Goal: Contribute content: Contribute content

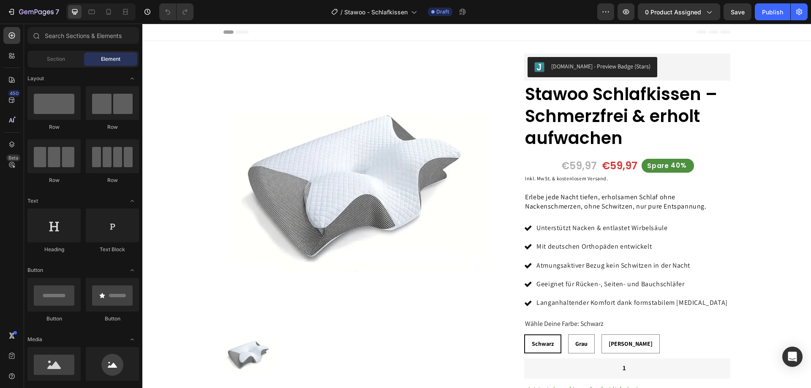
radio input "false"
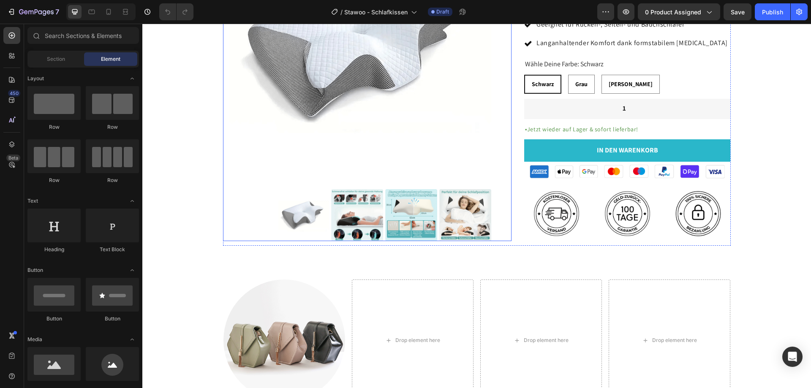
scroll to position [338, 0]
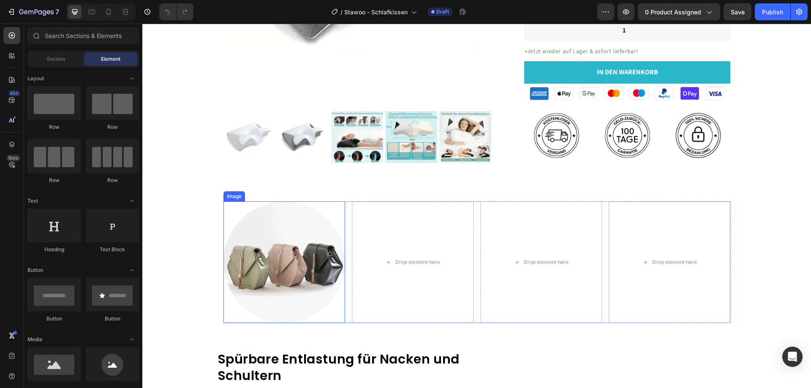
click at [309, 263] on img at bounding box center [284, 262] width 122 height 122
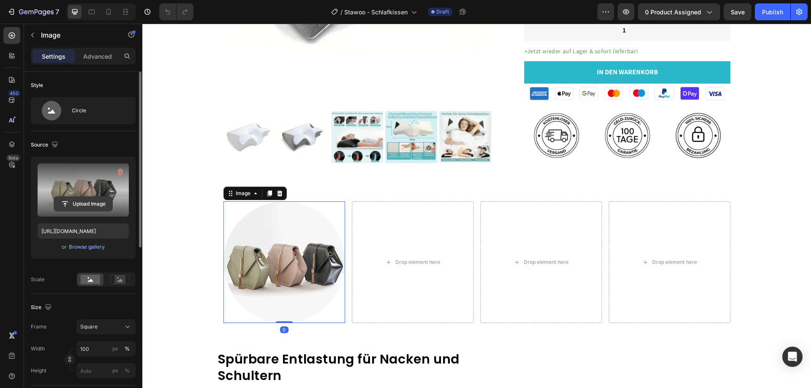
click at [83, 204] on input "file" at bounding box center [83, 204] width 58 height 14
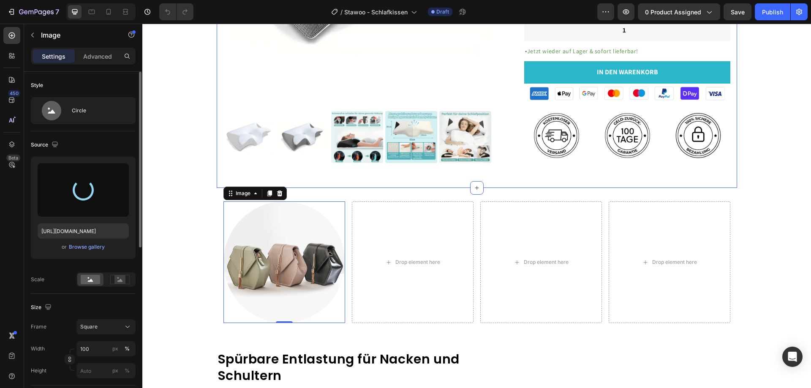
type input "[URL][DOMAIN_NAME]"
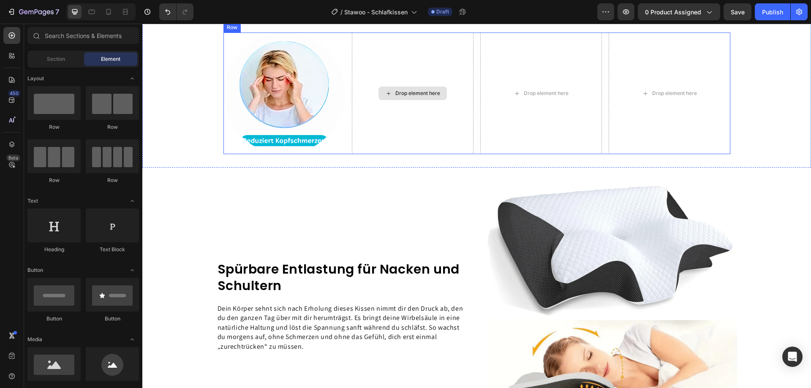
scroll to position [422, 0]
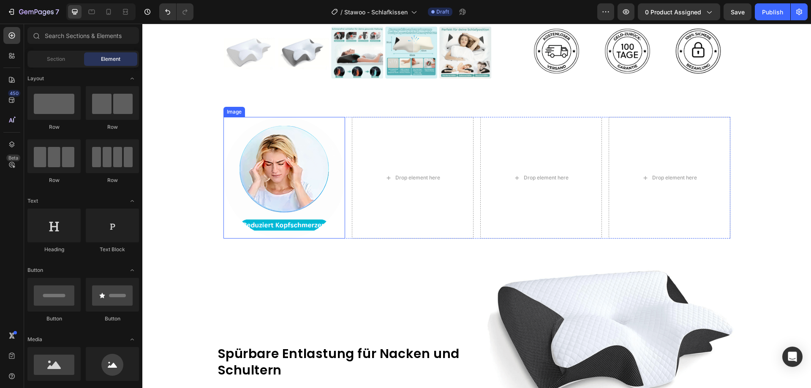
click at [234, 203] on img at bounding box center [284, 178] width 122 height 122
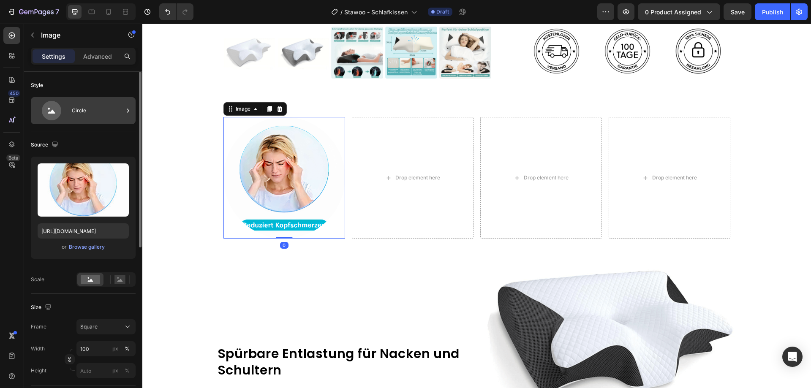
click at [92, 103] on div "Circle" at bounding box center [98, 110] width 52 height 19
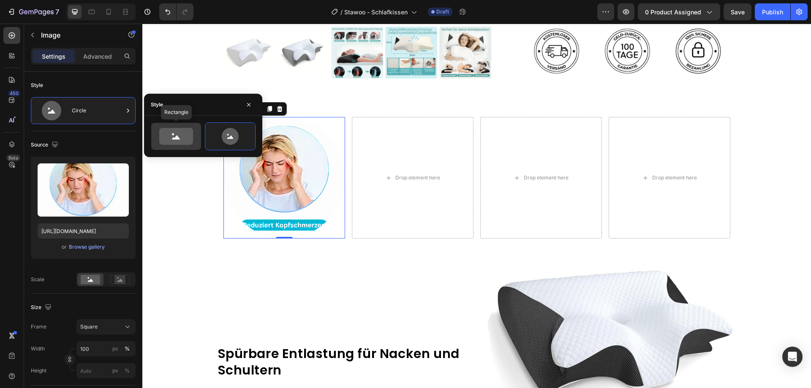
click at [174, 135] on icon at bounding box center [176, 136] width 34 height 17
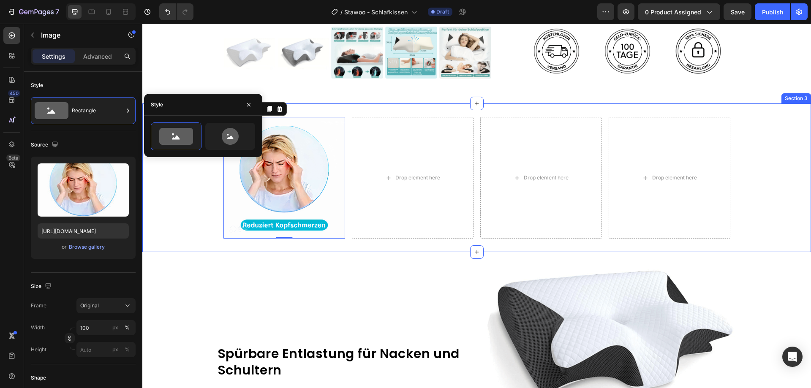
click at [175, 214] on div "Image 0 Drop element here Drop element here Drop element here Row" at bounding box center [476, 178] width 669 height 122
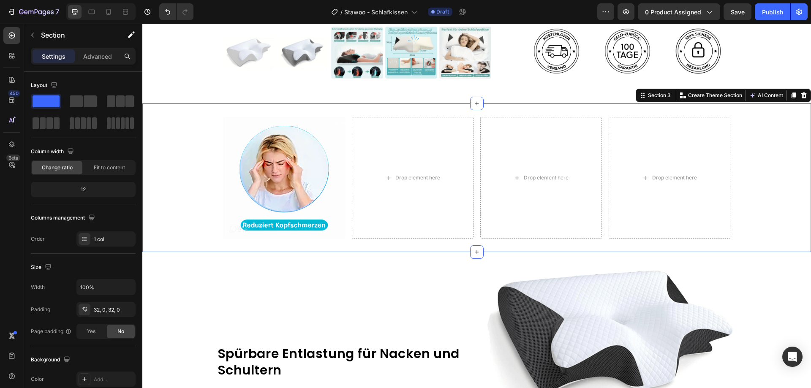
click at [780, 159] on div "Image Drop element here Drop element here Drop element here Row" at bounding box center [476, 178] width 669 height 122
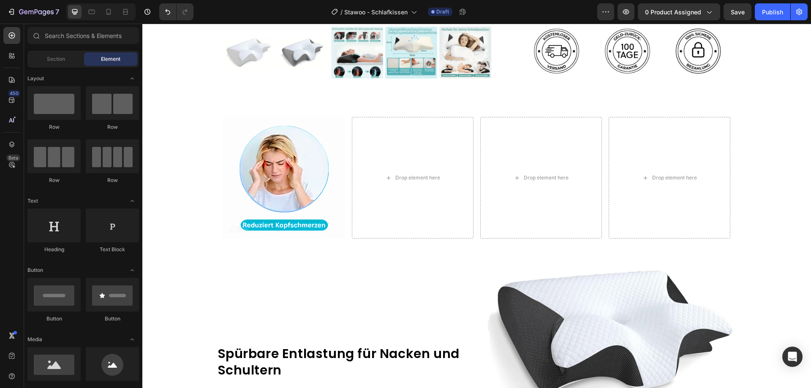
scroll to position [338, 0]
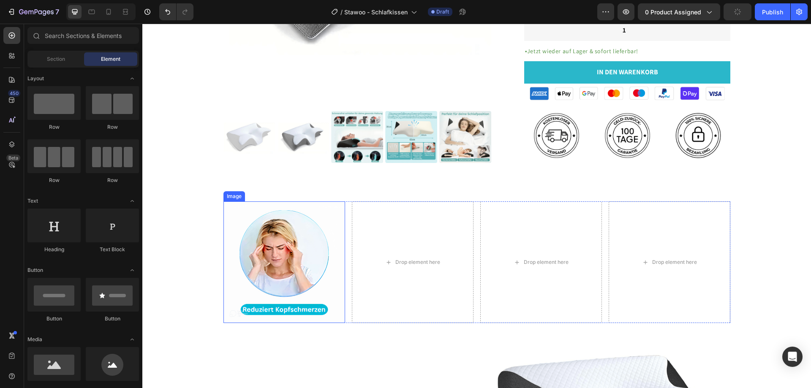
click at [332, 237] on img at bounding box center [284, 262] width 122 height 122
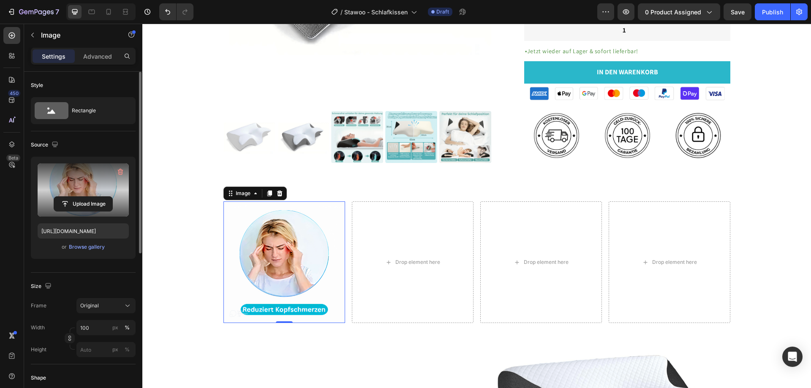
click at [75, 196] on label at bounding box center [83, 189] width 91 height 53
click at [75, 197] on input "file" at bounding box center [83, 204] width 58 height 14
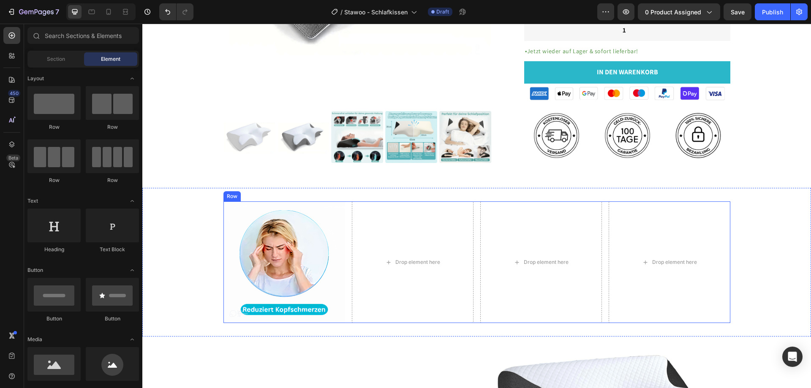
click at [330, 247] on img at bounding box center [284, 262] width 122 height 122
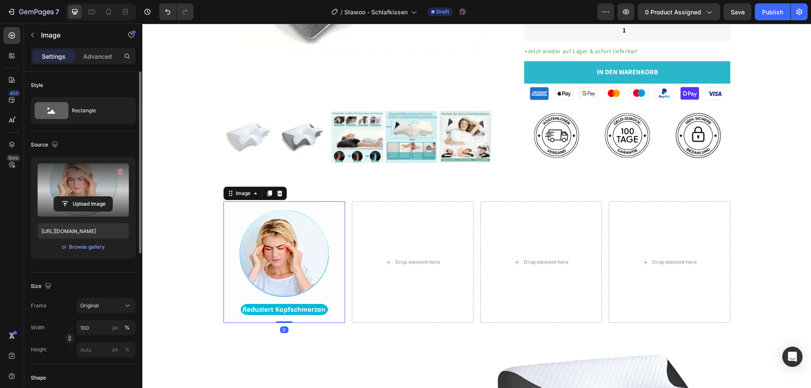
click at [114, 190] on label at bounding box center [83, 189] width 91 height 53
click at [112, 197] on input "file" at bounding box center [83, 204] width 58 height 14
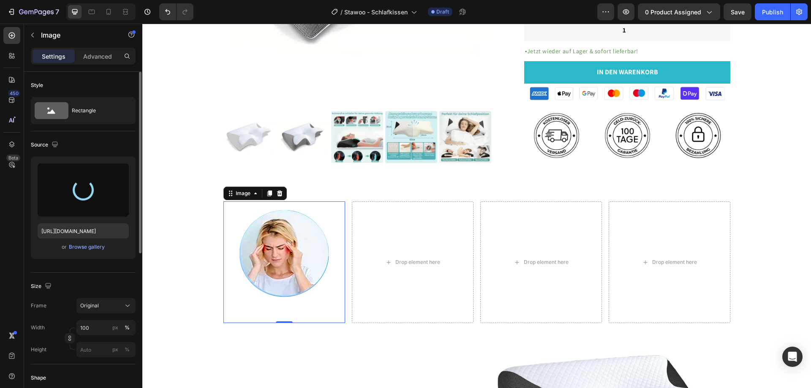
type input "[URL][DOMAIN_NAME]"
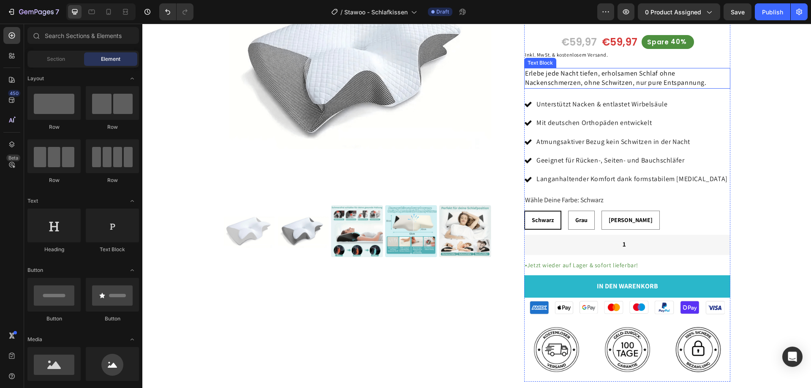
scroll to position [40, 0]
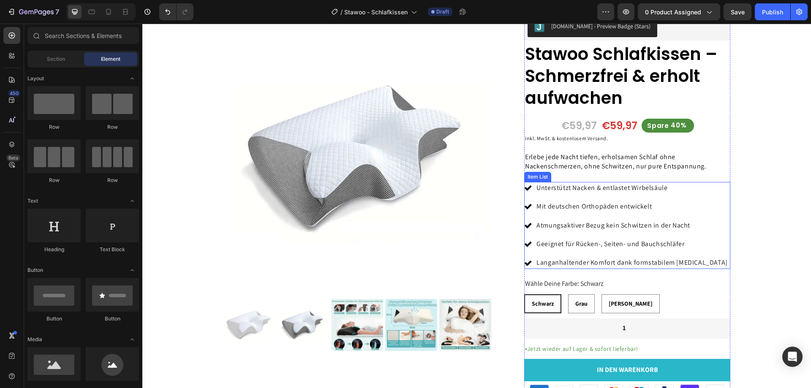
click at [632, 228] on p "Atmungsaktiver Bezug kein Schwitzen in der Nacht" at bounding box center [631, 225] width 191 height 9
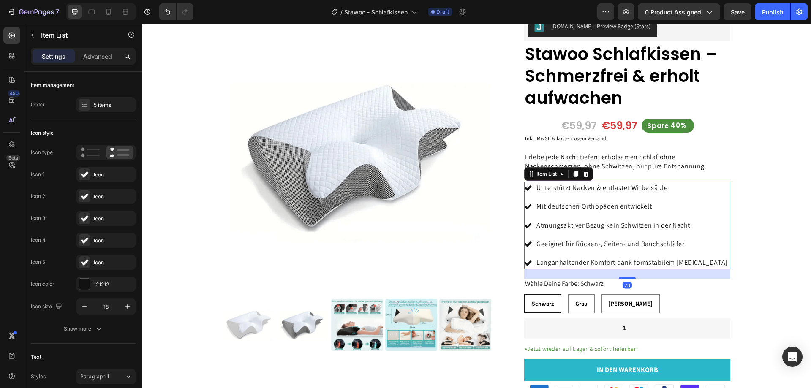
click at [687, 228] on p "Atmungsaktiver Bezug kein Schwitzen in der Nacht" at bounding box center [631, 225] width 191 height 9
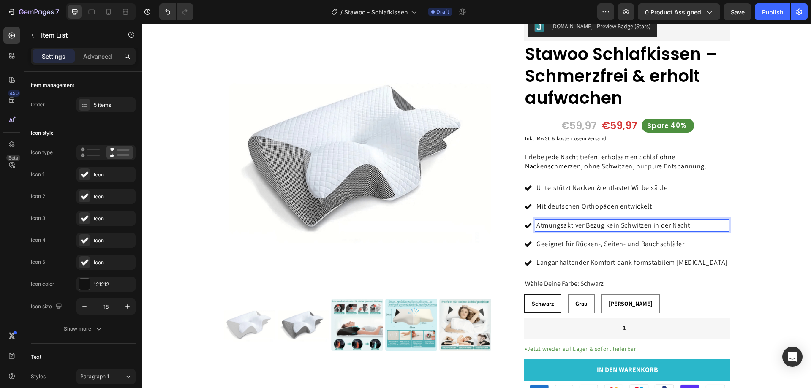
click at [687, 228] on p "Atmungsaktiver Bezug kein Schwitzen in der Nacht" at bounding box center [631, 225] width 191 height 9
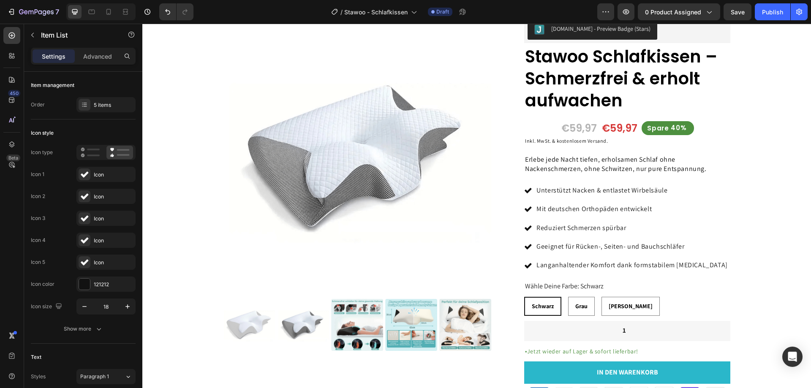
click at [683, 247] on p "Geeignet für Rücken-, Seiten- und Bauchschläfer" at bounding box center [631, 246] width 191 height 9
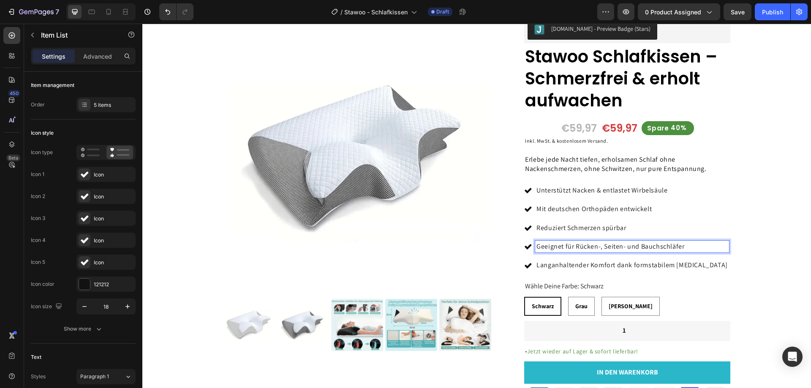
click at [696, 267] on p "Langanhaltender Komfort dank formstabilem [MEDICAL_DATA]" at bounding box center [631, 265] width 191 height 9
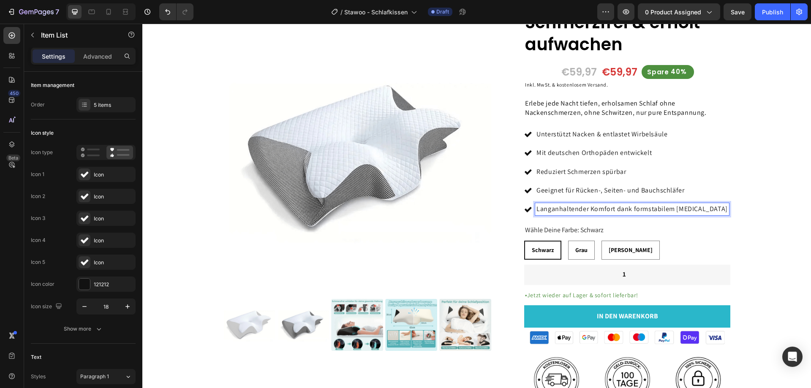
scroll to position [122, 0]
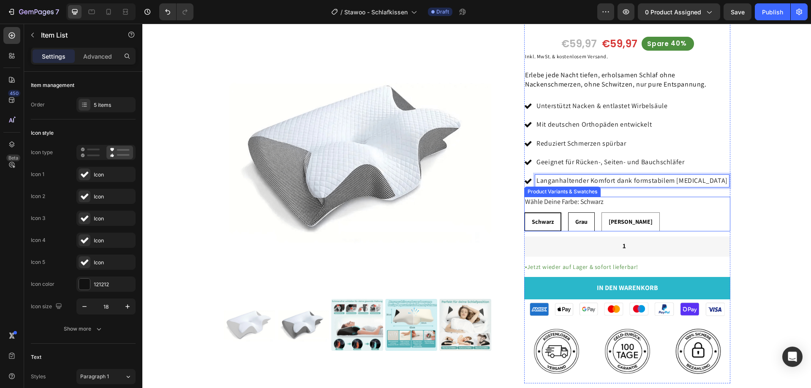
click at [578, 219] on span "Grau" at bounding box center [581, 222] width 12 height 8
click at [568, 212] on input "Grau Grau Grau" at bounding box center [568, 212] width 0 height 0
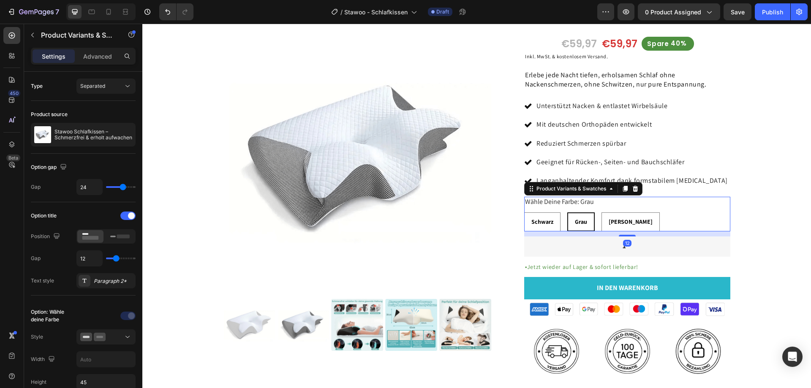
radio input "false"
click at [621, 221] on div "[PERSON_NAME]" at bounding box center [630, 222] width 57 height 14
click at [601, 212] on input "[PERSON_NAME]" at bounding box center [601, 212] width 0 height 0
radio input "false"
click at [544, 221] on span "Schwarz" at bounding box center [542, 222] width 22 height 8
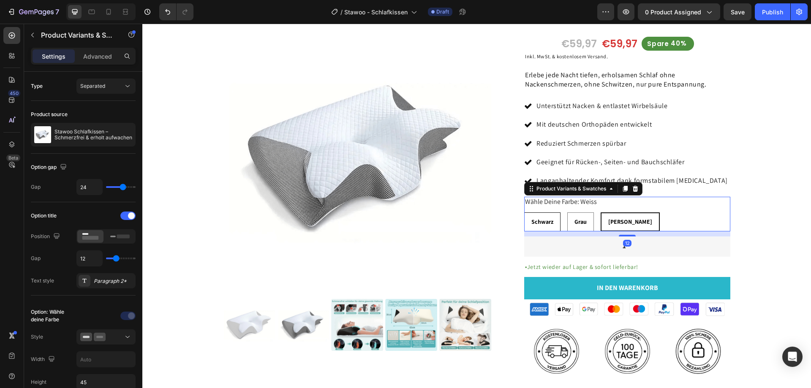
click at [524, 212] on input "Schwarz Schwarz Schwarz" at bounding box center [524, 212] width 0 height 0
radio input "false"
click at [585, 221] on div "Grau" at bounding box center [582, 222] width 26 height 14
click at [568, 212] on input "Grau Grau Grau" at bounding box center [568, 212] width 0 height 0
radio input "false"
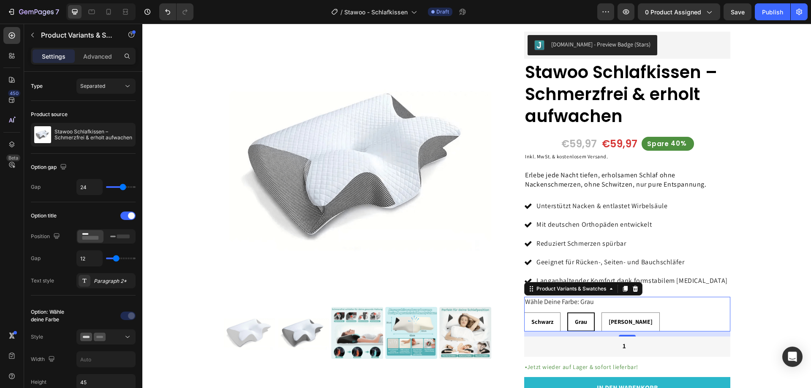
scroll to position [42, 0]
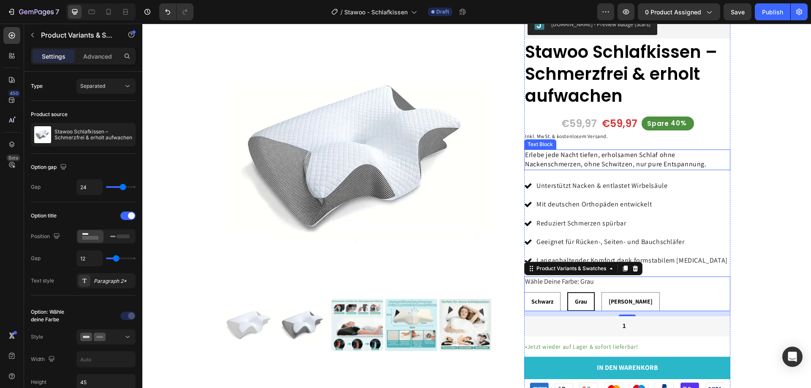
click at [566, 167] on p "Erlebe jede Nacht tiefen, erholsamen Schlaf ohne Nackenschmerzen, ohne Schwitze…" at bounding box center [627, 159] width 204 height 19
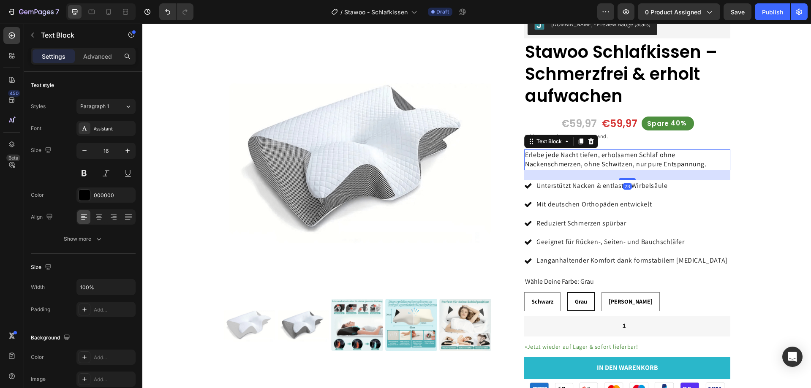
click at [566, 167] on p "Erlebe jede Nacht tiefen, erholsamen Schlaf ohne Nackenschmerzen, ohne Schwitze…" at bounding box center [627, 159] width 204 height 19
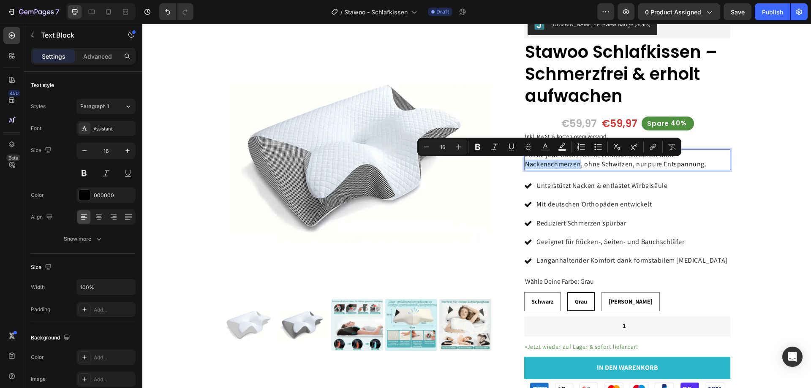
click at [545, 166] on p "Erlebe jede Nacht tiefen, erholsamen Schlaf ohne Nackenschmerzen, ohne Schwitze…" at bounding box center [627, 159] width 204 height 19
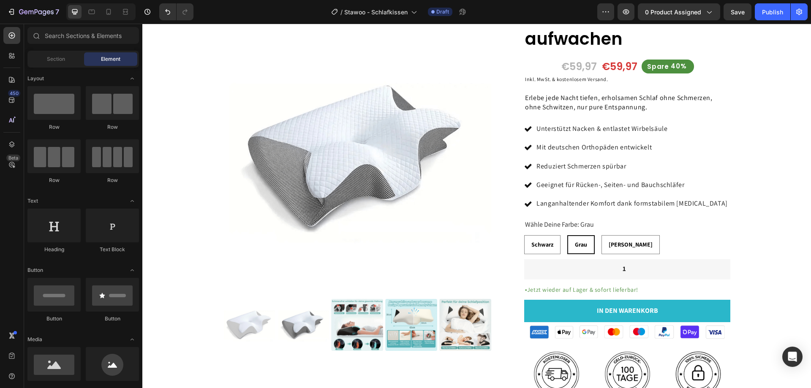
scroll to position [84, 0]
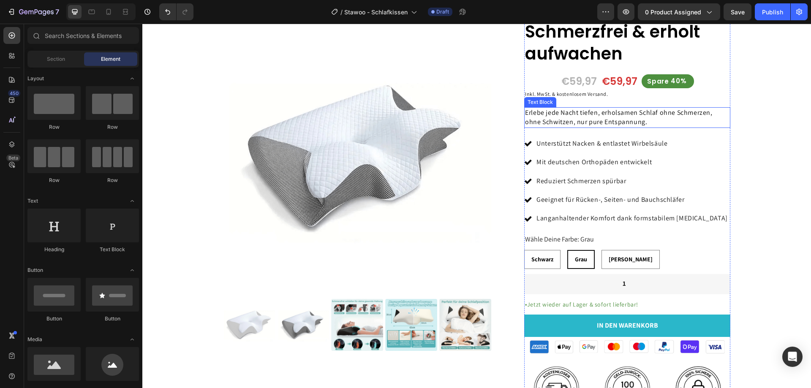
click at [553, 126] on p "Erlebe jede Nacht tiefen, erholsamen Schlaf ohne Schmerzen, ohne Schwitzen, nur…" at bounding box center [627, 117] width 204 height 19
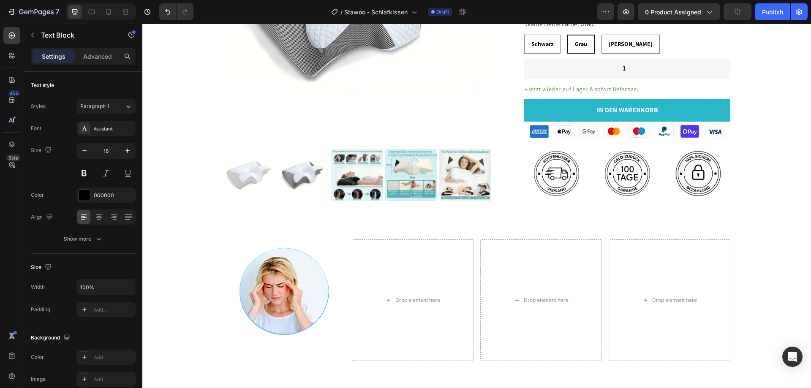
scroll to position [380, 0]
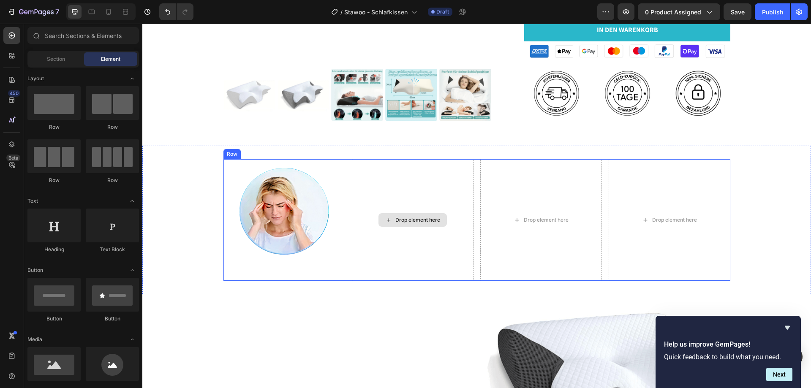
click at [398, 215] on div "Drop element here" at bounding box center [412, 220] width 68 height 14
click at [408, 227] on div "Drop element here" at bounding box center [412, 220] width 68 height 14
click at [407, 222] on div "Drop element here" at bounding box center [417, 220] width 45 height 7
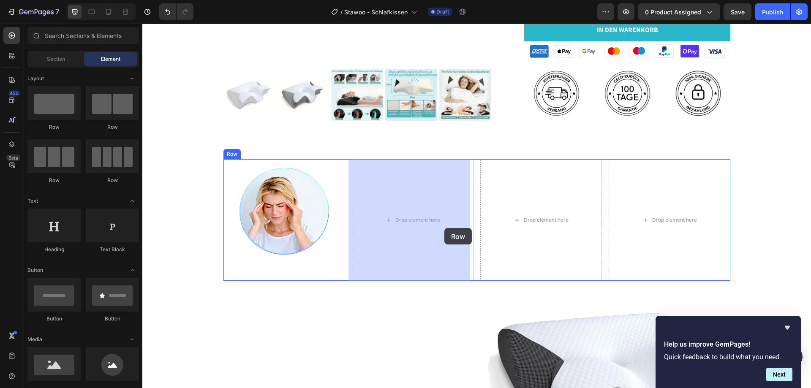
drag, startPoint x: 204, startPoint y: 182, endPoint x: 428, endPoint y: 225, distance: 227.5
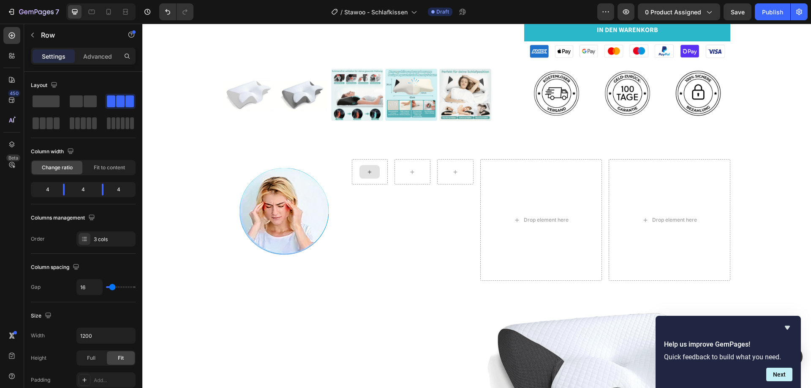
click at [369, 173] on icon at bounding box center [369, 172] width 7 height 7
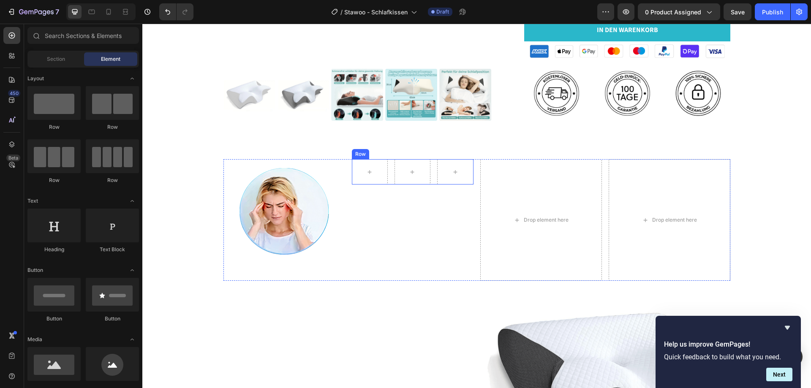
click at [387, 175] on div "Row" at bounding box center [413, 171] width 122 height 25
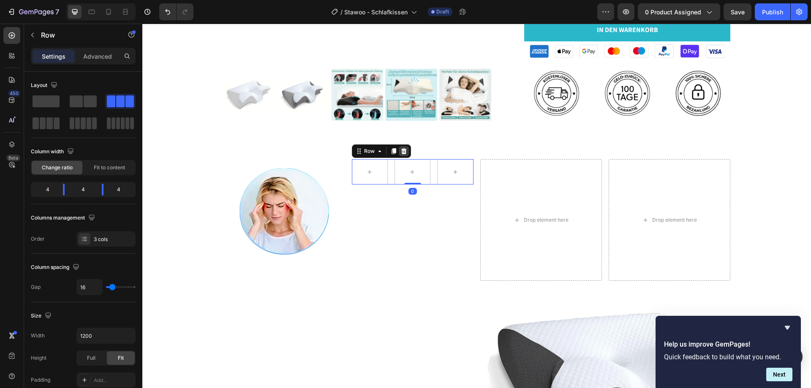
click at [401, 153] on icon at bounding box center [403, 151] width 5 height 6
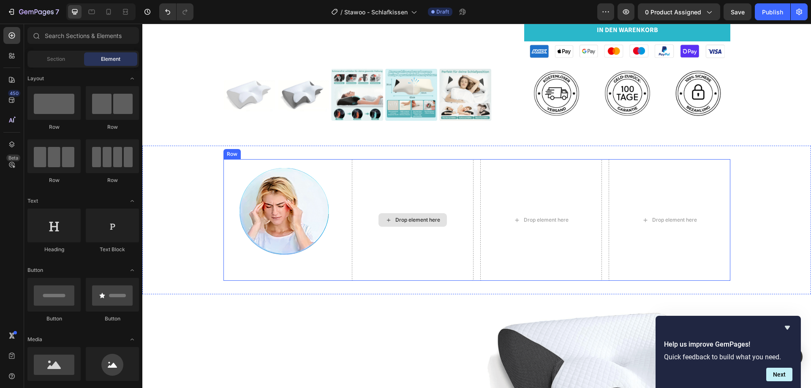
click at [395, 217] on div "Drop element here" at bounding box center [417, 220] width 45 height 7
click at [48, 52] on div "Section Element" at bounding box center [83, 59] width 112 height 17
click at [53, 63] on div "Section" at bounding box center [55, 59] width 53 height 14
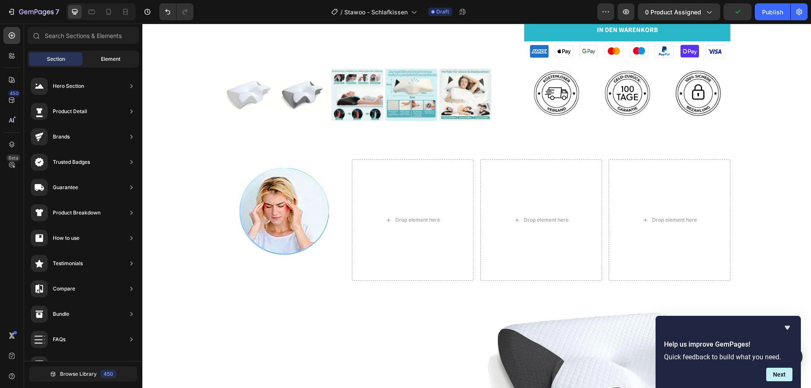
click at [114, 60] on span "Element" at bounding box center [110, 59] width 19 height 8
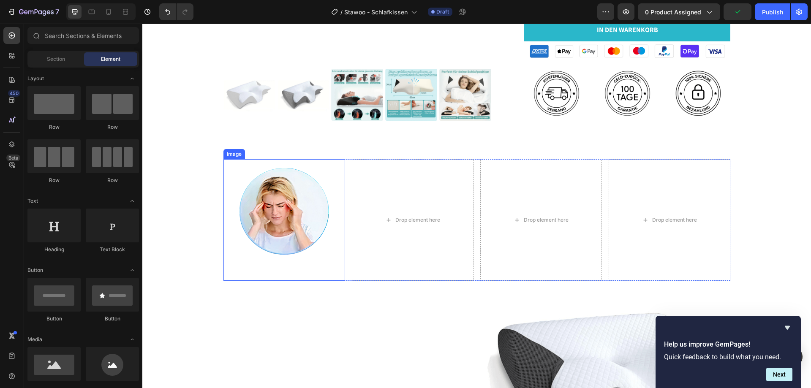
click at [299, 247] on img at bounding box center [284, 220] width 122 height 122
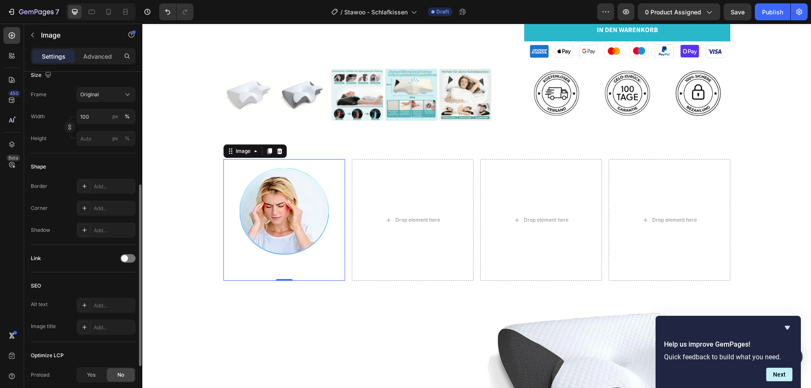
scroll to position [0, 0]
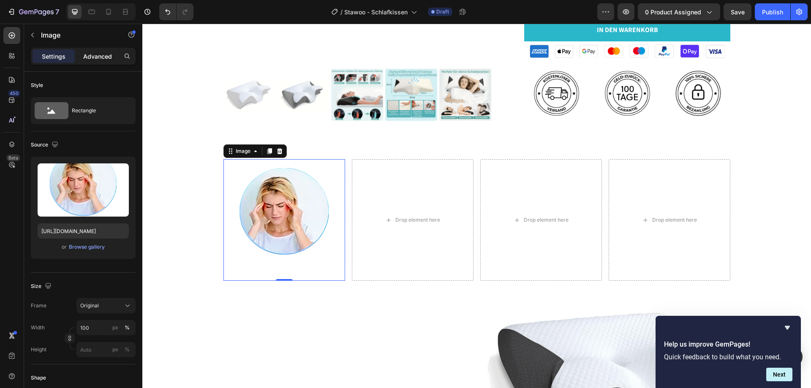
click at [89, 62] on div "Advanced" at bounding box center [97, 56] width 42 height 14
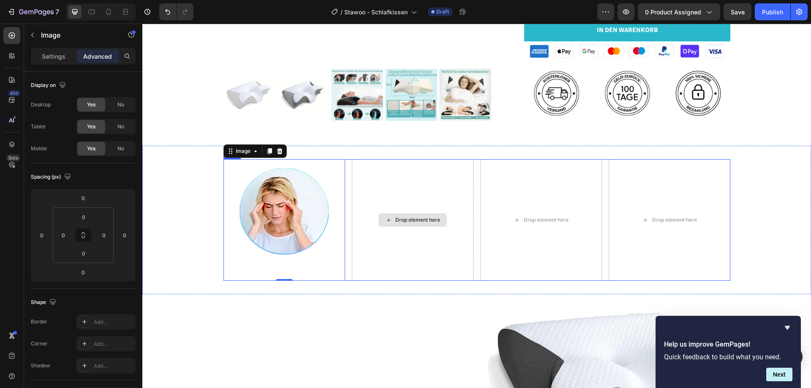
click at [399, 245] on div "Drop element here" at bounding box center [413, 220] width 122 height 122
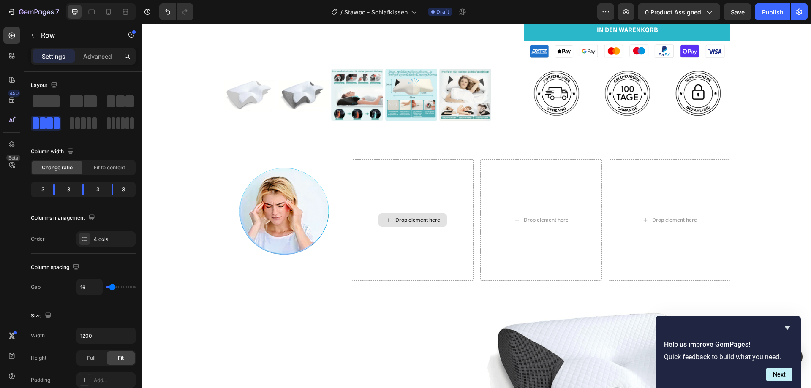
click at [390, 218] on div "Drop element here" at bounding box center [412, 220] width 68 height 14
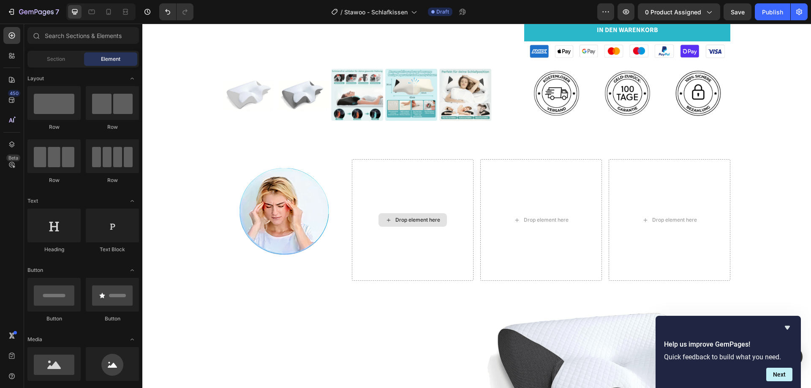
click at [390, 218] on div "Drop element here" at bounding box center [412, 220] width 68 height 14
click at [71, 112] on div at bounding box center [53, 103] width 53 height 34
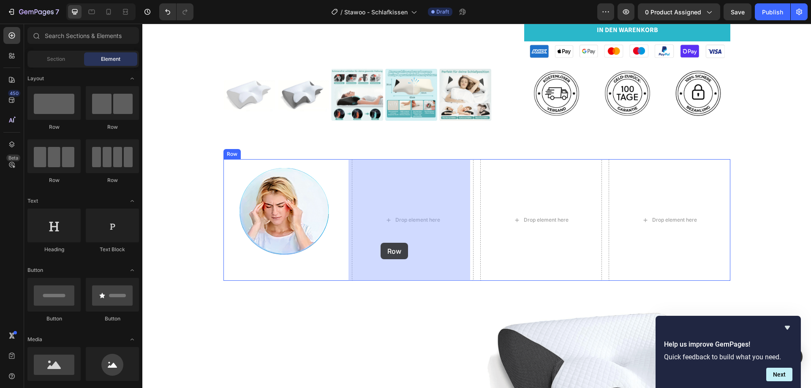
drag, startPoint x: 207, startPoint y: 135, endPoint x: 389, endPoint y: 243, distance: 211.2
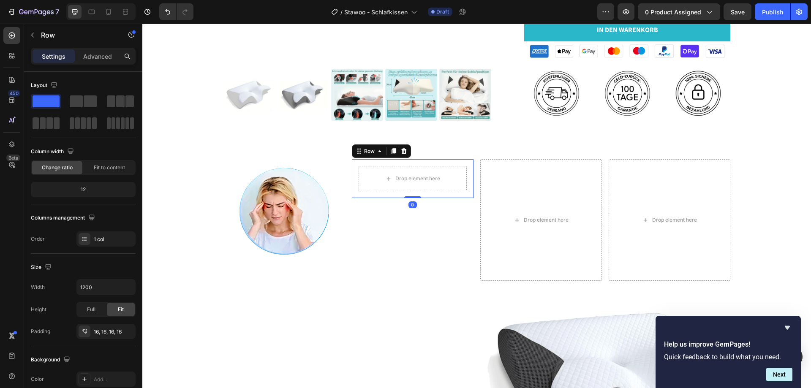
click at [402, 150] on icon at bounding box center [403, 151] width 5 height 6
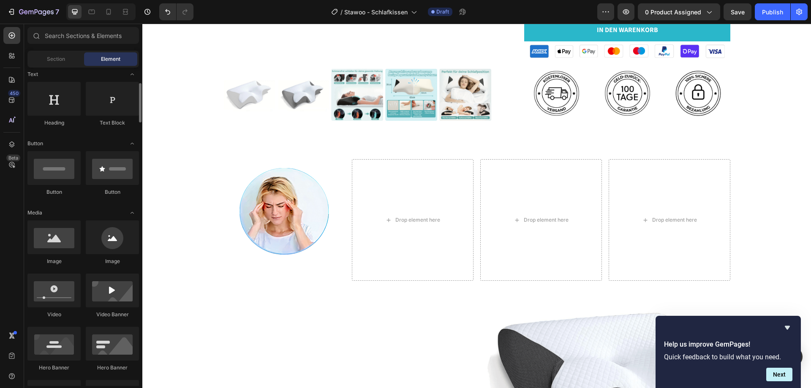
scroll to position [211, 0]
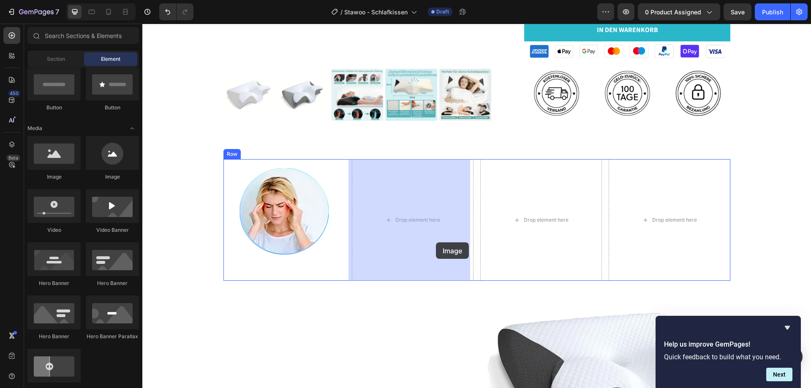
drag, startPoint x: 253, startPoint y: 188, endPoint x: 434, endPoint y: 240, distance: 188.6
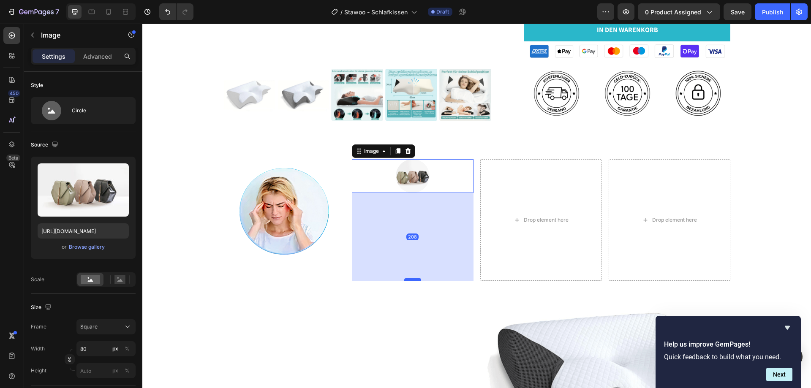
drag, startPoint x: 409, startPoint y: 192, endPoint x: 408, endPoint y: 280, distance: 87.9
click at [408, 280] on div at bounding box center [412, 279] width 17 height 3
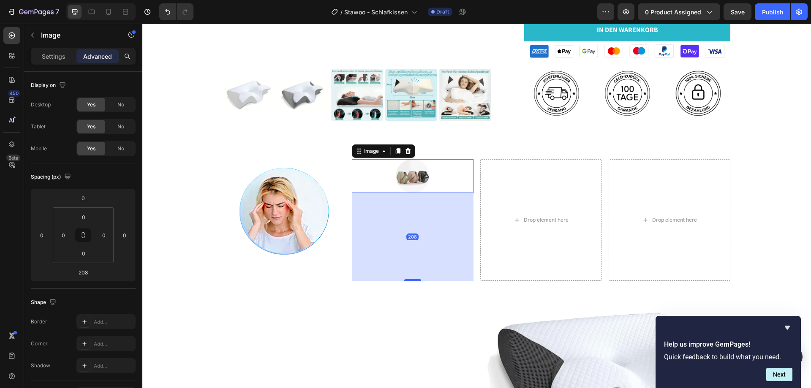
click at [421, 245] on div "208" at bounding box center [413, 237] width 122 height 88
click at [406, 184] on img at bounding box center [413, 176] width 34 height 34
drag, startPoint x: 417, startPoint y: 185, endPoint x: 418, endPoint y: 201, distance: 16.1
click at [408, 152] on icon at bounding box center [408, 151] width 7 height 7
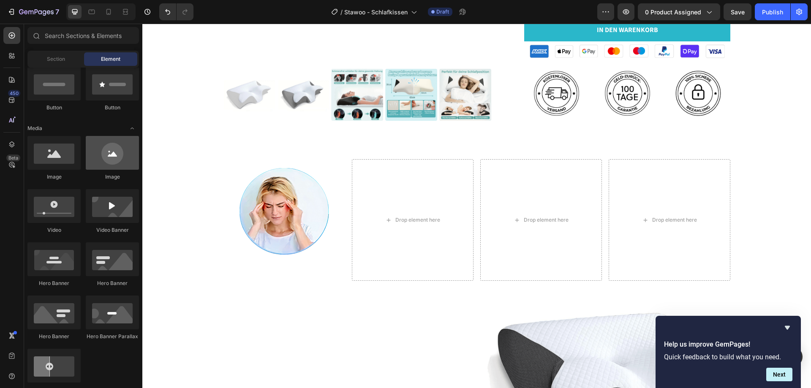
click at [101, 152] on div at bounding box center [112, 153] width 53 height 34
click at [391, 213] on div "Drop element here" at bounding box center [413, 220] width 122 height 122
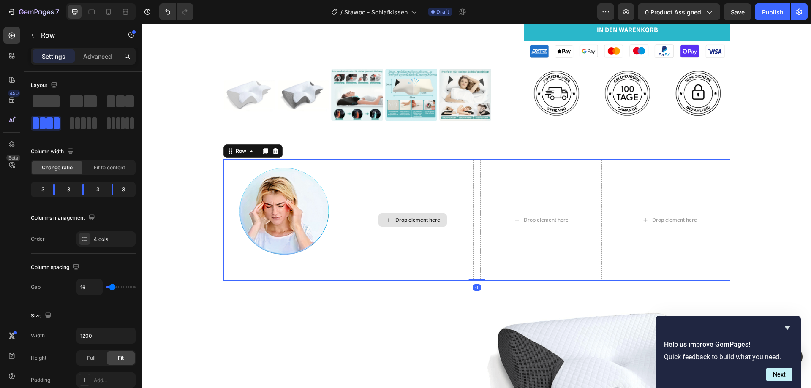
click at [394, 215] on div "Drop element here" at bounding box center [412, 220] width 68 height 14
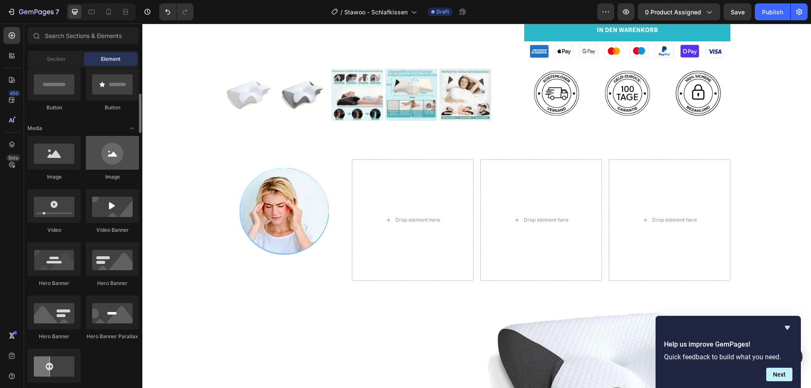
click at [108, 151] on div at bounding box center [112, 153] width 53 height 34
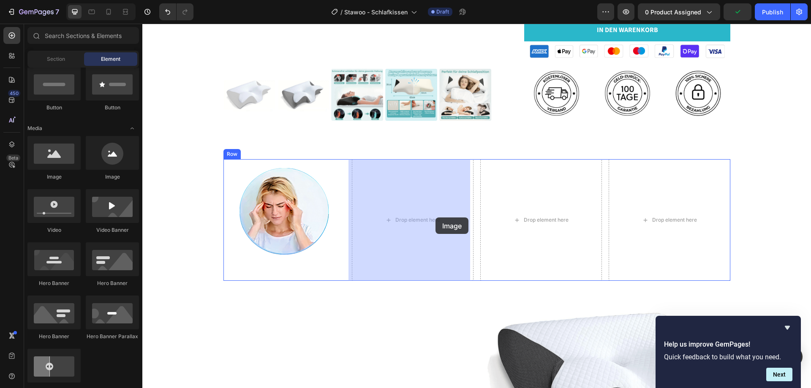
drag, startPoint x: 250, startPoint y: 174, endPoint x: 435, endPoint y: 218, distance: 190.4
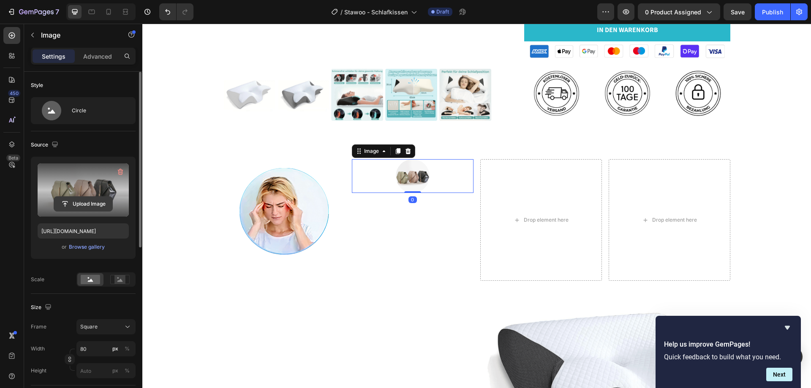
click at [70, 201] on input "file" at bounding box center [83, 204] width 58 height 14
click at [95, 198] on input "file" at bounding box center [83, 204] width 58 height 14
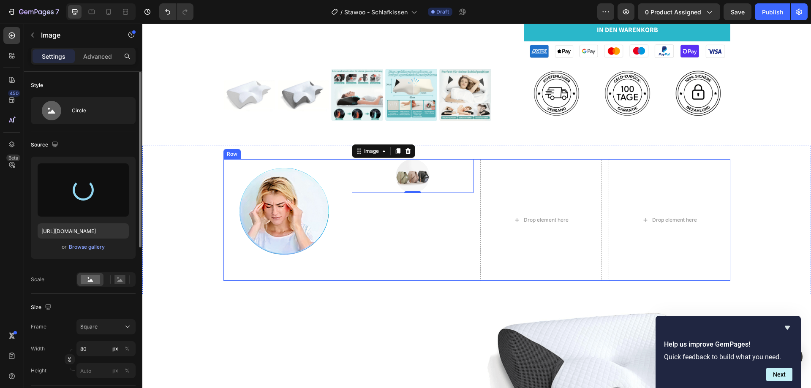
type input "[URL][DOMAIN_NAME]"
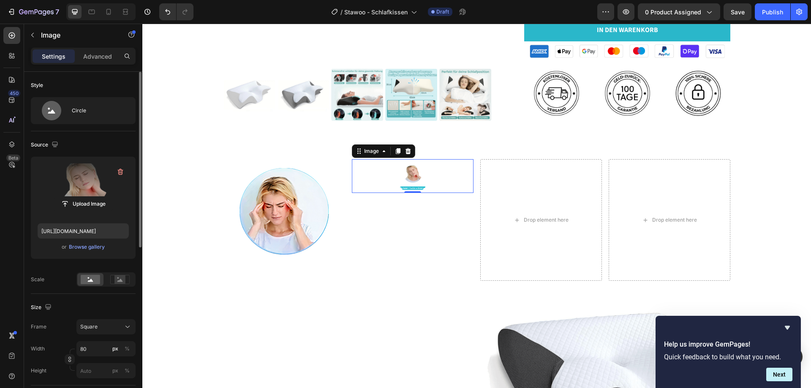
click at [425, 188] on div at bounding box center [413, 176] width 122 height 34
click at [421, 231] on div "Image 0" at bounding box center [413, 220] width 122 height 122
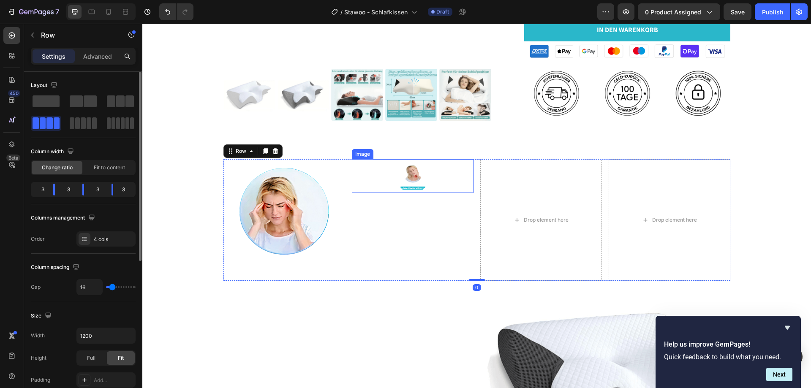
click at [417, 185] on img at bounding box center [413, 176] width 34 height 34
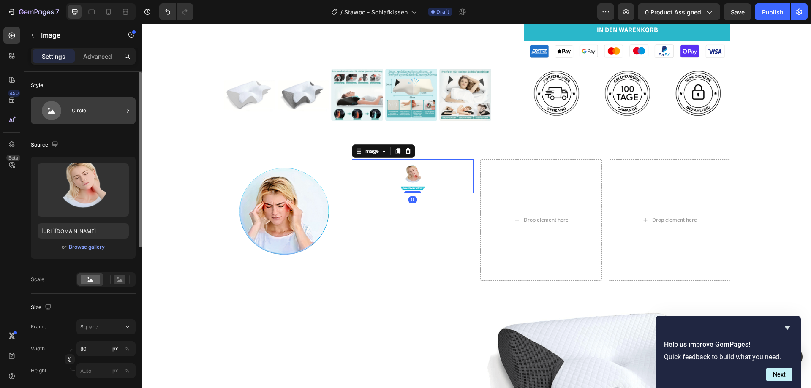
click at [86, 117] on div "Circle" at bounding box center [98, 110] width 52 height 19
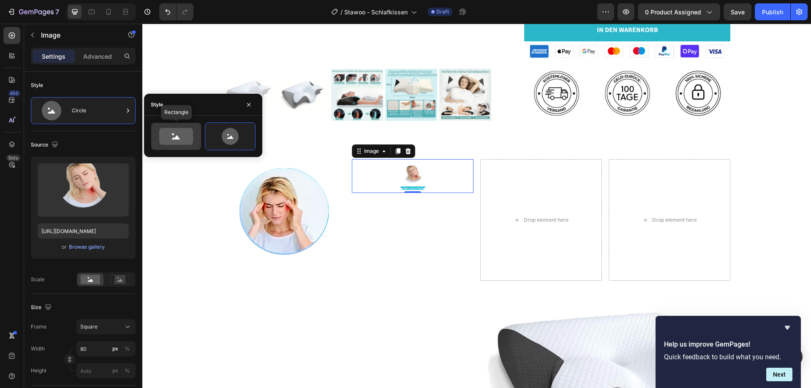
click at [195, 133] on icon at bounding box center [176, 136] width 40 height 17
type input "100"
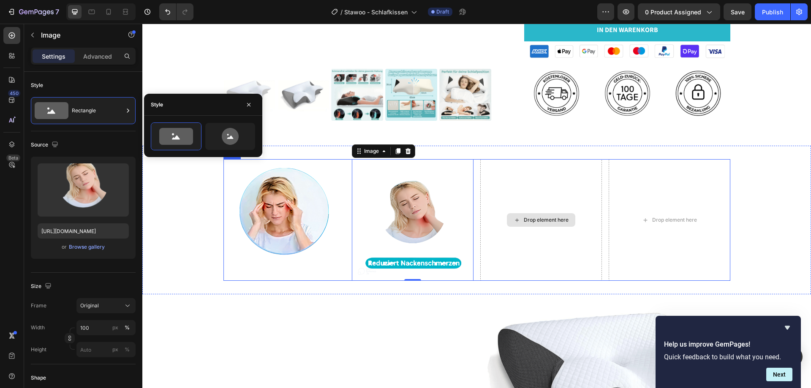
click at [564, 218] on div "Drop element here" at bounding box center [546, 220] width 45 height 7
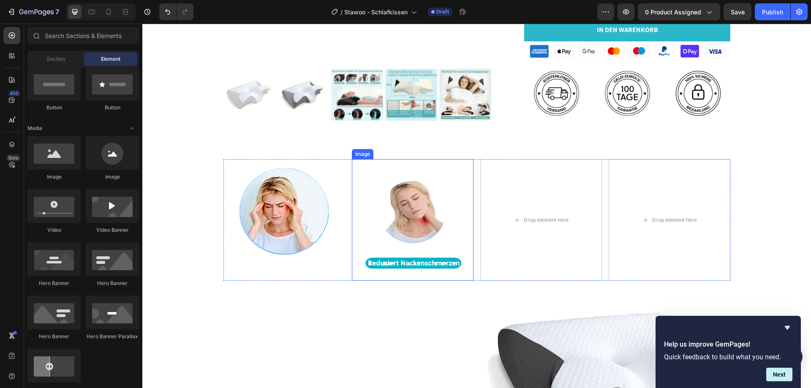
click at [417, 268] on img at bounding box center [413, 220] width 122 height 122
